Goal: Find specific page/section: Find specific page/section

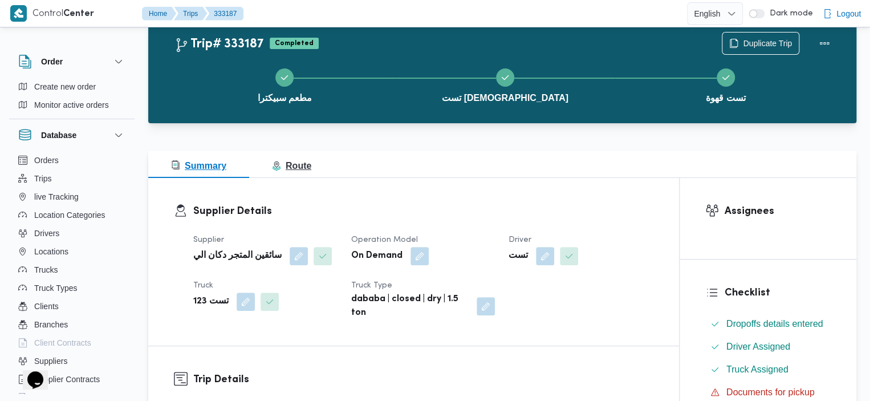
click at [309, 157] on button "Route" at bounding box center [291, 164] width 85 height 27
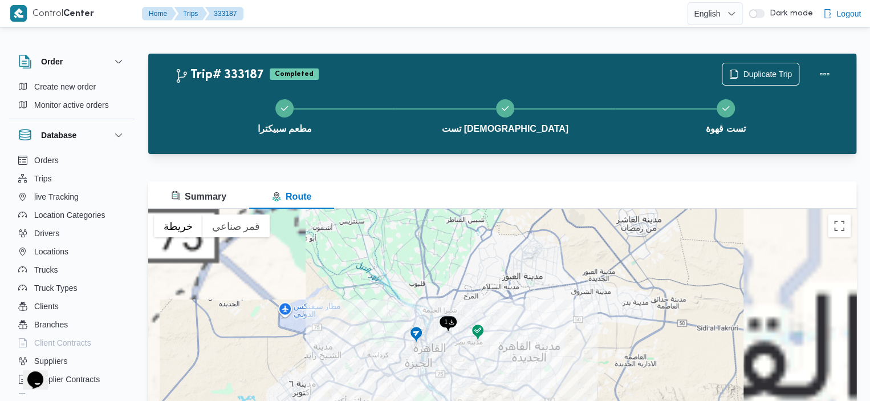
drag, startPoint x: 456, startPoint y: 399, endPoint x: 456, endPoint y: 362, distance: 37.6
click at [456, 361] on div at bounding box center [502, 351] width 708 height 285
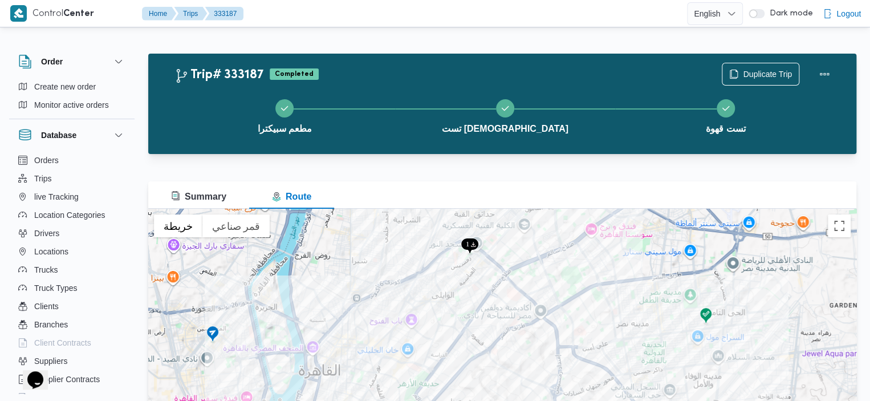
drag, startPoint x: 473, startPoint y: 326, endPoint x: 569, endPoint y: 407, distance: 125.9
click at [569, 400] on html "Control Center Home Trips 333187 English عربي Dark mode Logout Order Create new…" at bounding box center [435, 200] width 870 height 401
